Goal: Task Accomplishment & Management: Use online tool/utility

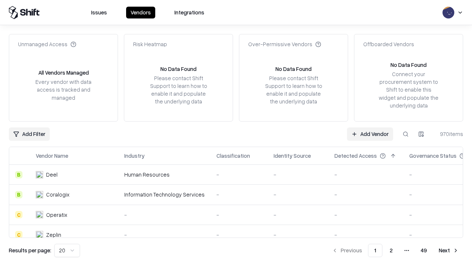
click at [370, 134] on link "Add Vendor" at bounding box center [370, 133] width 46 height 13
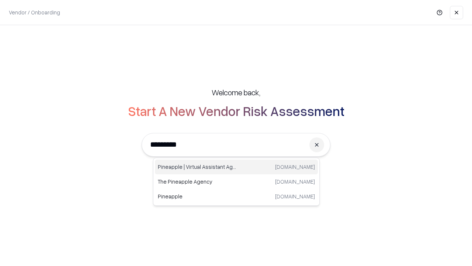
click at [237, 167] on div "Pineapple | Virtual Assistant Agency [DOMAIN_NAME]" at bounding box center [236, 166] width 163 height 15
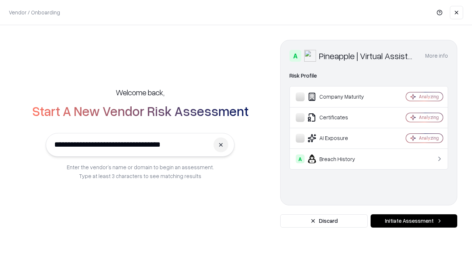
type input "**********"
click at [414, 221] on button "Initiate Assessment" at bounding box center [414, 220] width 87 height 13
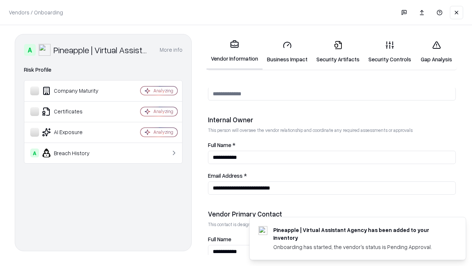
scroll to position [382, 0]
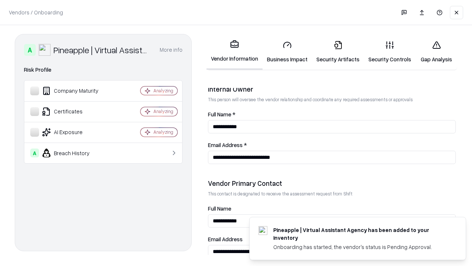
click at [287, 52] on link "Business Impact" at bounding box center [287, 52] width 49 height 34
click at [338, 52] on link "Security Artifacts" at bounding box center [338, 52] width 52 height 34
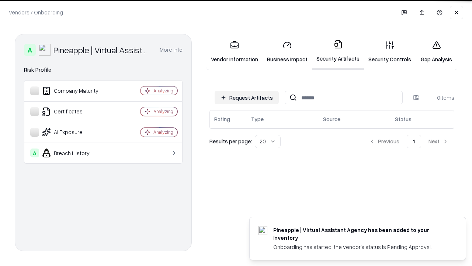
click at [247, 97] on button "Request Artifacts" at bounding box center [247, 97] width 64 height 13
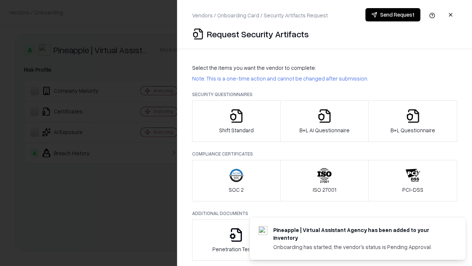
click at [236, 121] on icon "button" at bounding box center [236, 115] width 15 height 15
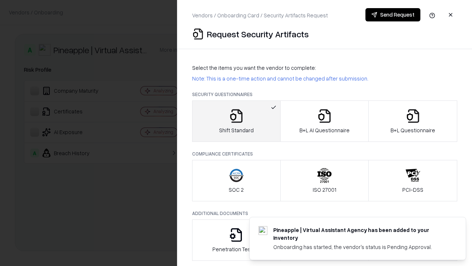
click at [393, 15] on button "Send Request" at bounding box center [393, 14] width 55 height 13
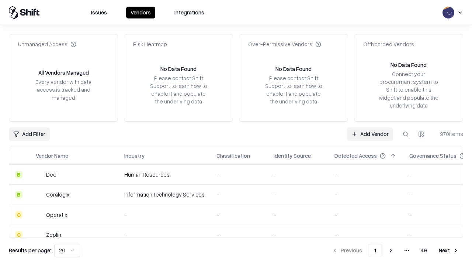
click at [406, 134] on button at bounding box center [405, 133] width 13 height 13
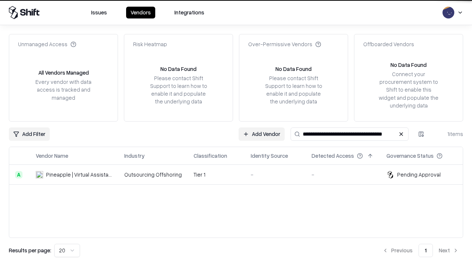
type input "**********"
click at [241, 174] on td "Tier 1" at bounding box center [216, 175] width 57 height 20
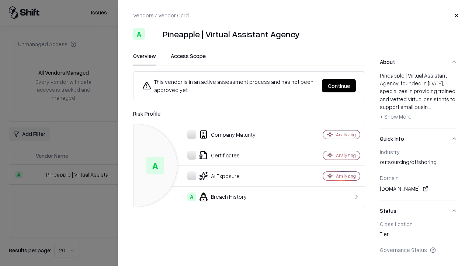
click at [339, 86] on button "Continue" at bounding box center [339, 85] width 34 height 13
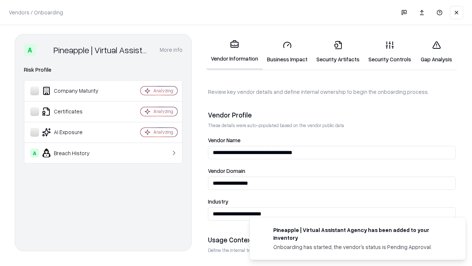
click at [338, 52] on link "Security Artifacts" at bounding box center [338, 52] width 52 height 34
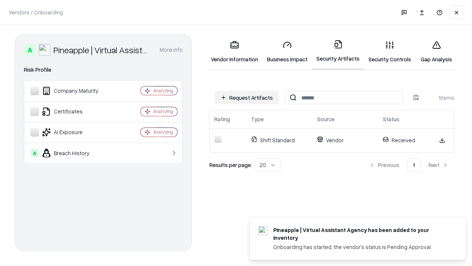
click at [437, 52] on link "Gap Analysis" at bounding box center [437, 52] width 42 height 34
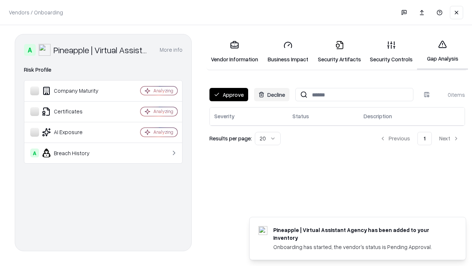
click at [229, 94] on button "Approve" at bounding box center [229, 94] width 39 height 13
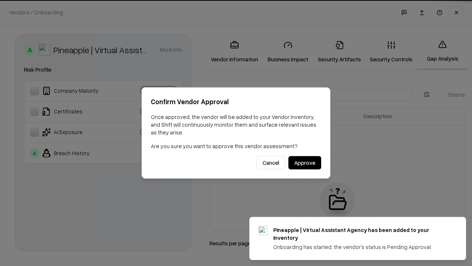
click at [305, 162] on button "Approve" at bounding box center [305, 162] width 33 height 13
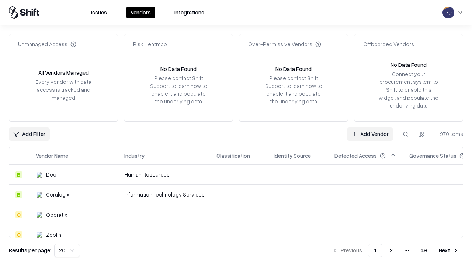
type input "**********"
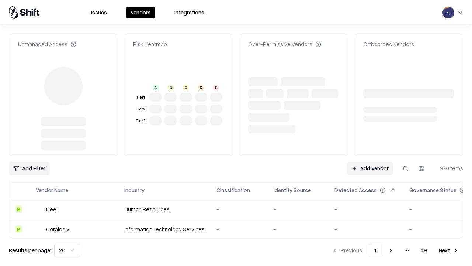
click at [370, 168] on link "Add Vendor" at bounding box center [370, 168] width 46 height 13
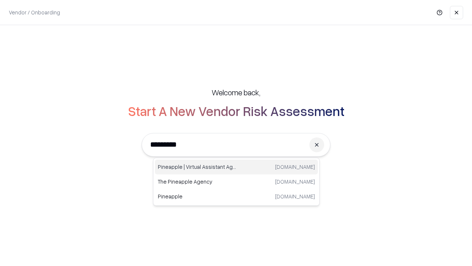
click at [237, 167] on div "Pineapple | Virtual Assistant Agency [DOMAIN_NAME]" at bounding box center [236, 166] width 163 height 15
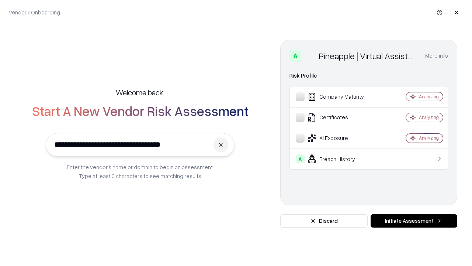
type input "**********"
click at [414, 221] on button "Initiate Assessment" at bounding box center [414, 220] width 87 height 13
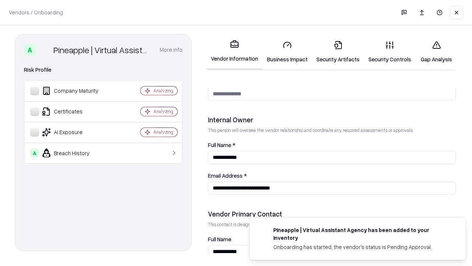
scroll to position [382, 0]
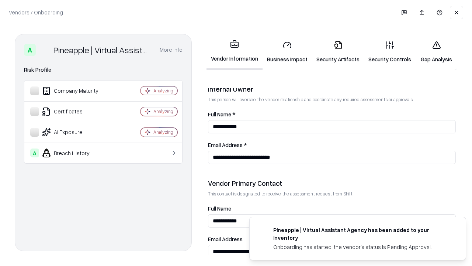
click at [437, 52] on link "Gap Analysis" at bounding box center [437, 52] width 42 height 34
